Goal: Find contact information: Find contact information

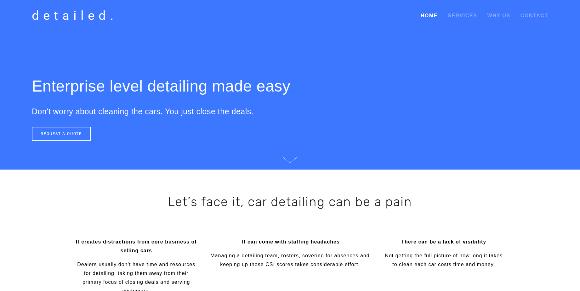
click at [434, 15] on link "Home" at bounding box center [429, 15] width 17 height 11
click at [540, 14] on link "Contact" at bounding box center [535, 15] width 28 height 11
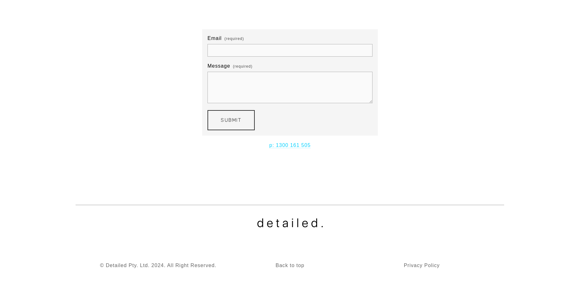
scroll to position [118, 0]
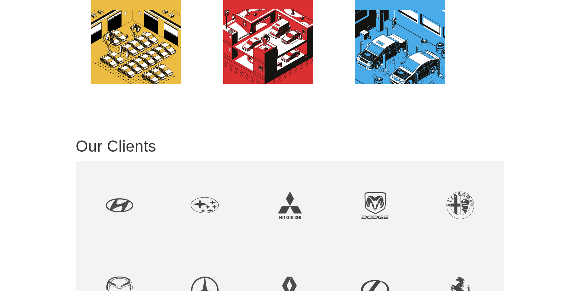
scroll to position [693, 0]
